Goal: Entertainment & Leisure: Consume media (video, audio)

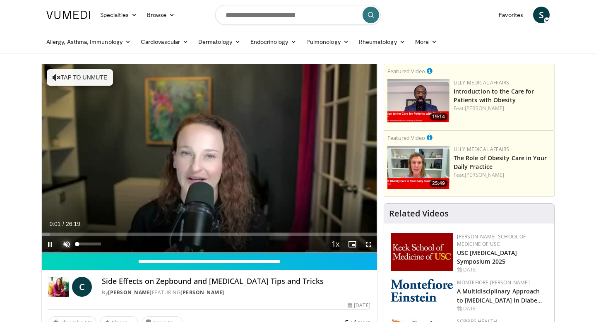
click at [66, 244] on span "Video Player" at bounding box center [66, 244] width 17 height 17
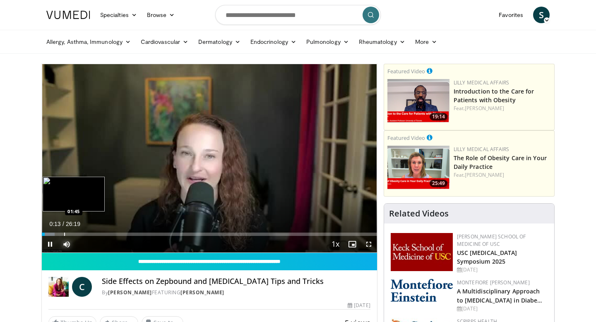
click at [64, 234] on div "Progress Bar" at bounding box center [64, 234] width 1 height 3
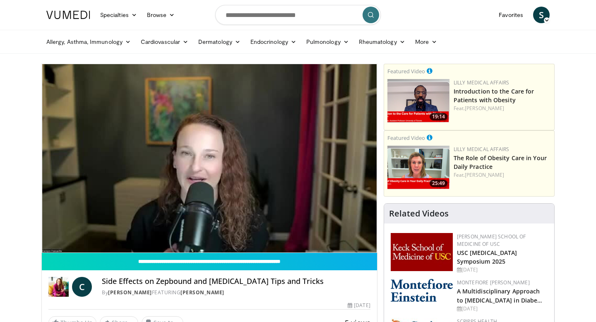
click at [62, 235] on div "10 seconds Tap to unmute" at bounding box center [209, 158] width 335 height 188
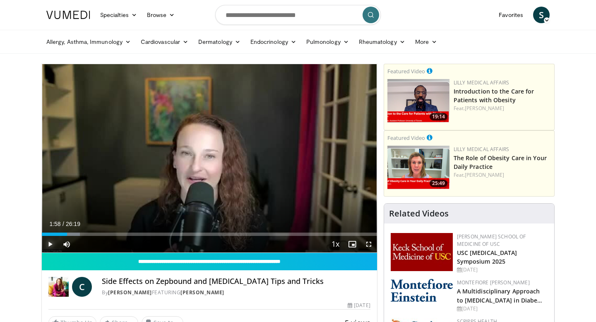
click at [50, 244] on span "Video Player" at bounding box center [50, 244] width 17 height 17
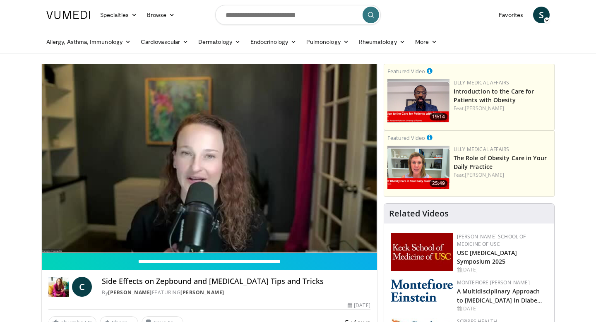
scroll to position [9, 0]
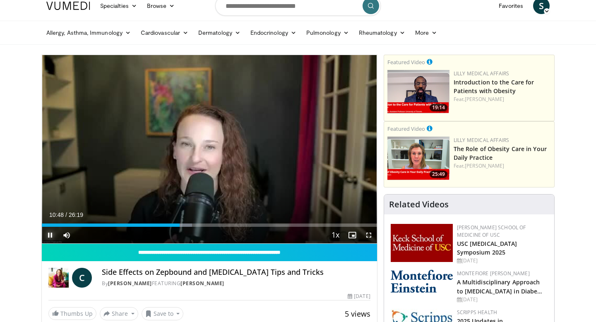
click at [49, 236] on span "Video Player" at bounding box center [50, 235] width 17 height 17
click at [52, 233] on span "Video Player" at bounding box center [50, 235] width 17 height 17
click at [50, 237] on span "Video Player" at bounding box center [50, 235] width 17 height 17
